Goal: Information Seeking & Learning: Learn about a topic

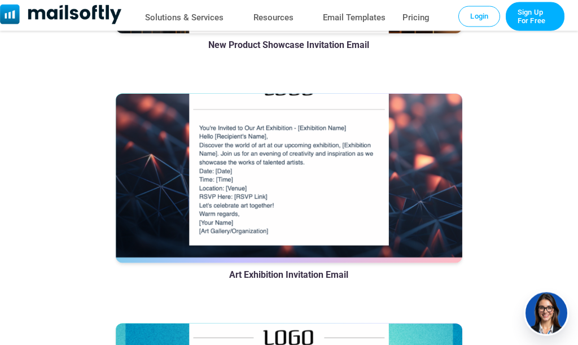
scroll to position [1635, 0]
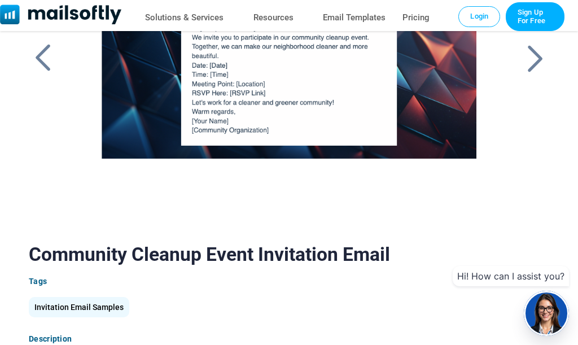
scroll to position [78, 0]
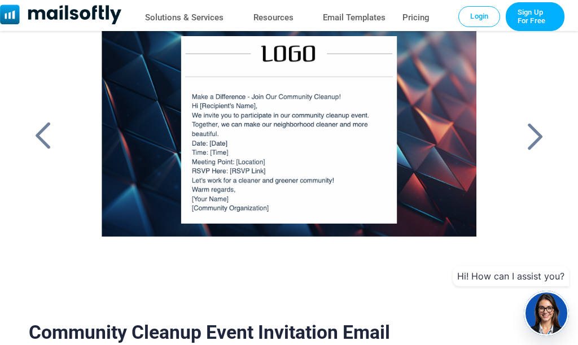
click at [533, 139] on div at bounding box center [535, 135] width 28 height 29
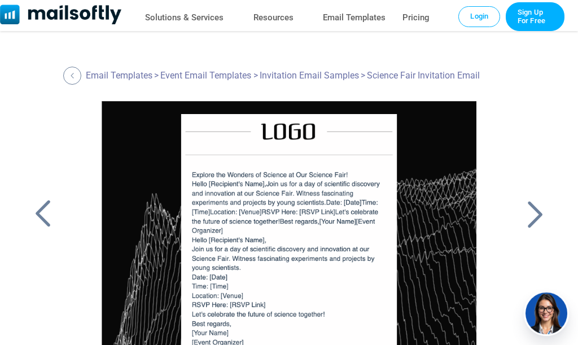
scroll to position [78, 0]
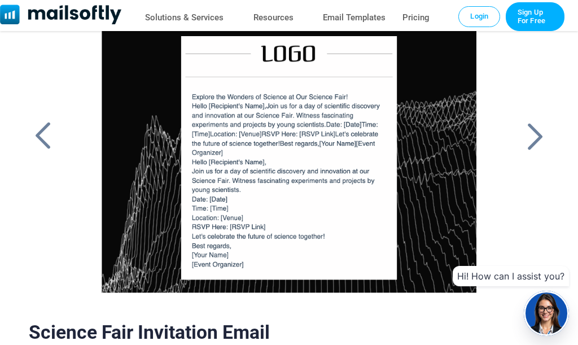
click at [535, 140] on div at bounding box center [535, 135] width 28 height 29
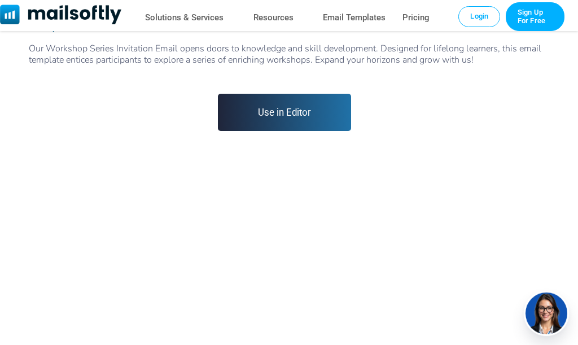
scroll to position [467, 0]
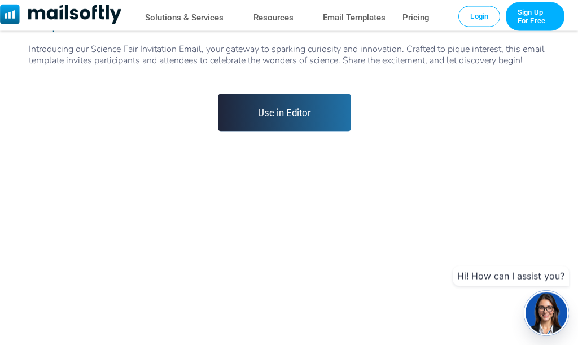
scroll to position [467, 0]
